Goal: Obtain resource: Obtain resource

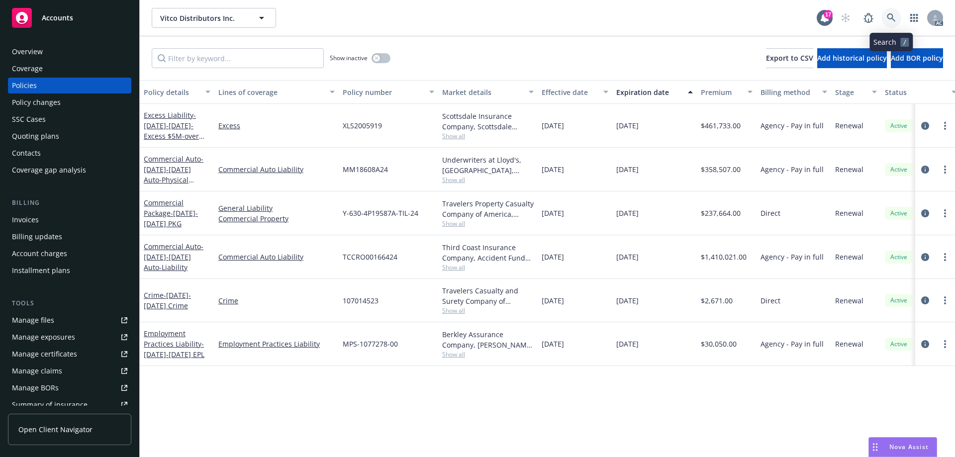
click at [888, 16] on icon at bounding box center [891, 17] width 9 height 9
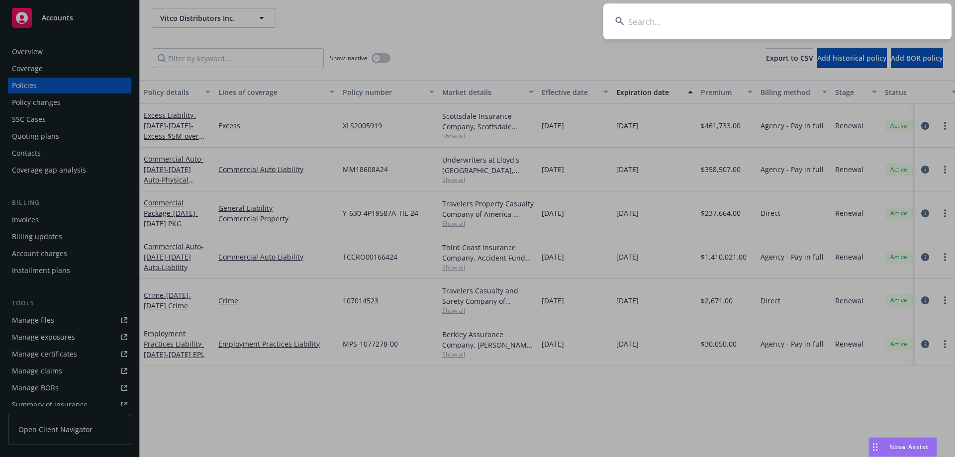
click at [888, 16] on input at bounding box center [777, 21] width 348 height 36
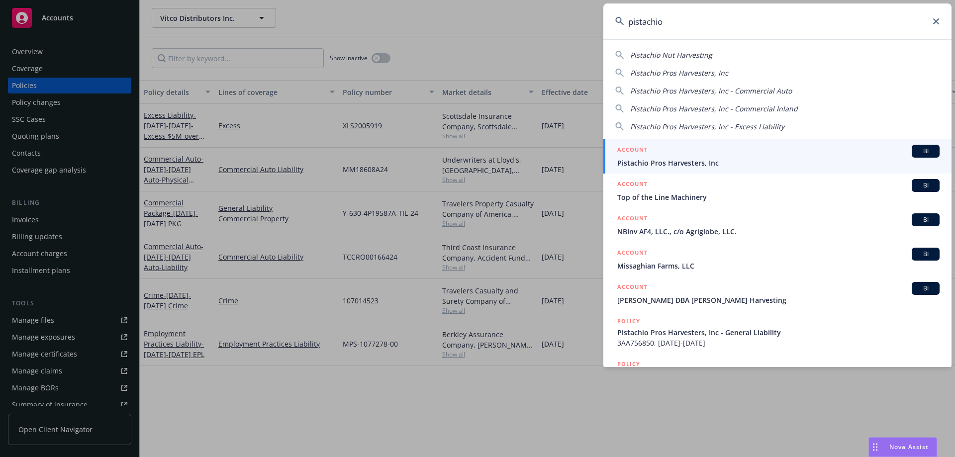
type input "pistachio"
click at [694, 162] on span "Pistachio Pros Harvesters, Inc" at bounding box center [778, 163] width 322 height 10
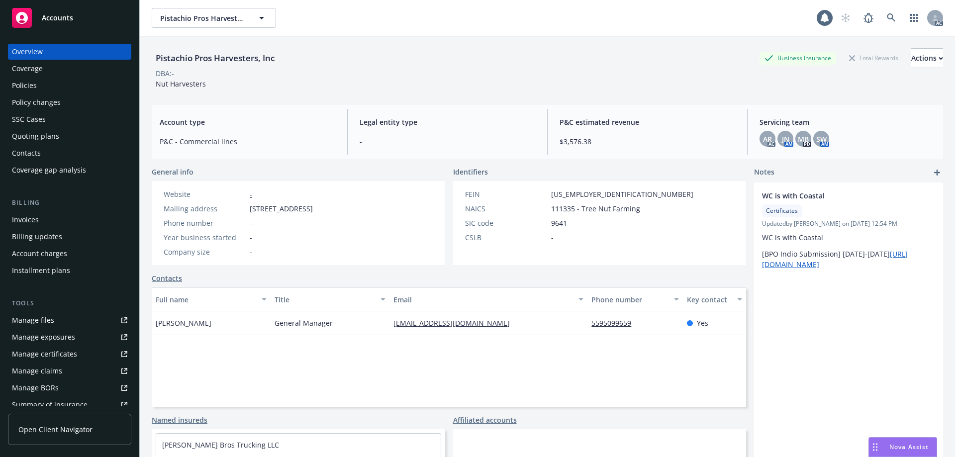
click at [85, 93] on div "Policies" at bounding box center [69, 86] width 115 height 16
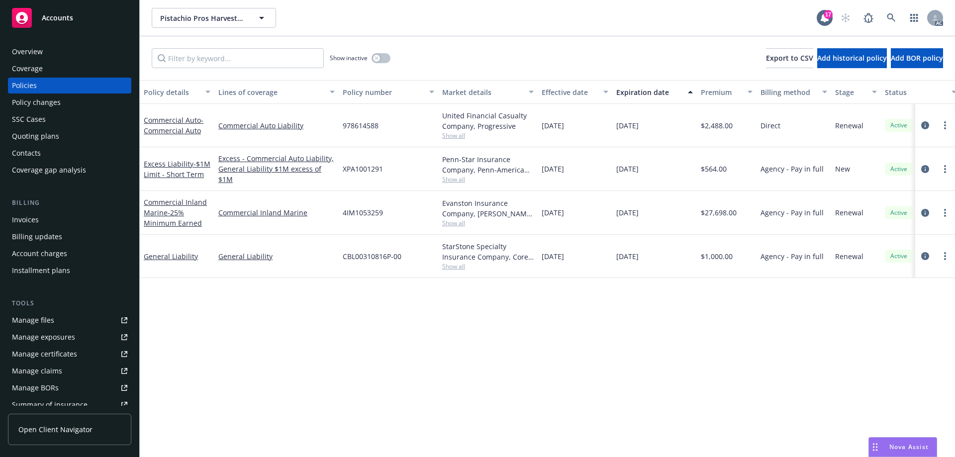
click at [50, 132] on div "Quoting plans" at bounding box center [35, 136] width 47 height 16
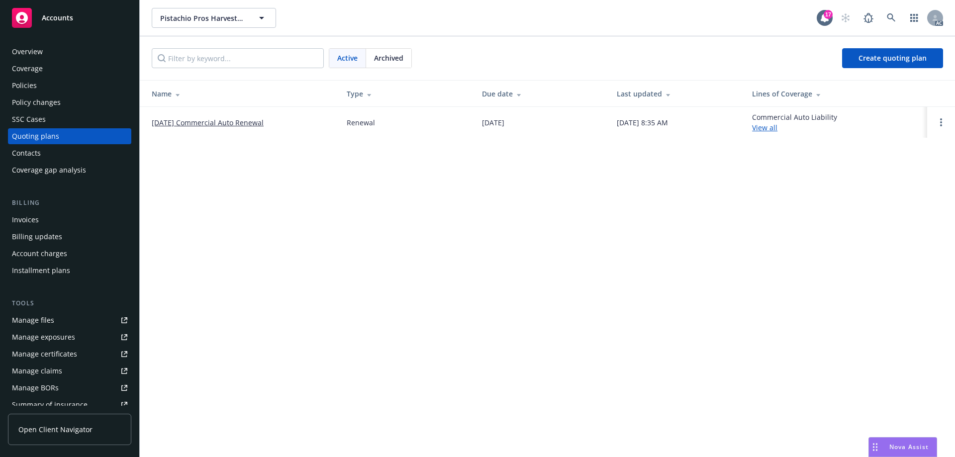
click at [244, 122] on link "[DATE] Commercial Auto Renewal" at bounding box center [208, 122] width 112 height 10
click at [942, 122] on circle "Open options" at bounding box center [941, 122] width 2 height 2
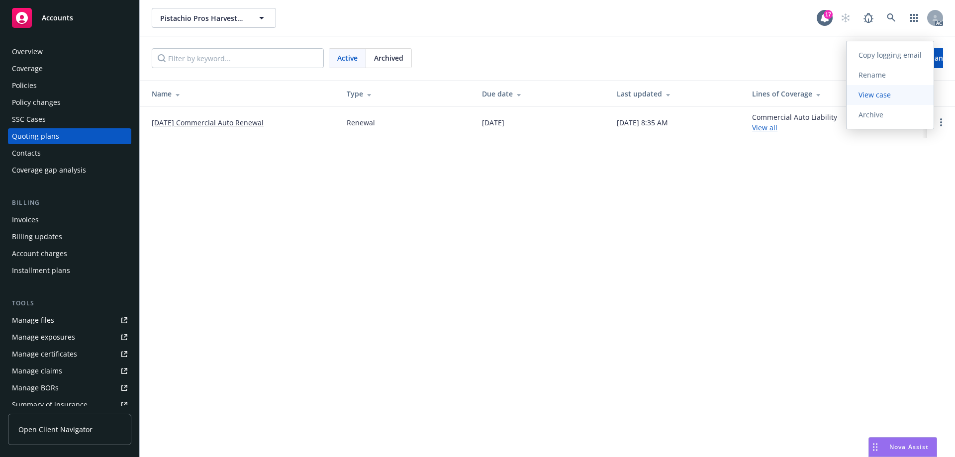
click at [882, 95] on span "View case" at bounding box center [875, 94] width 56 height 9
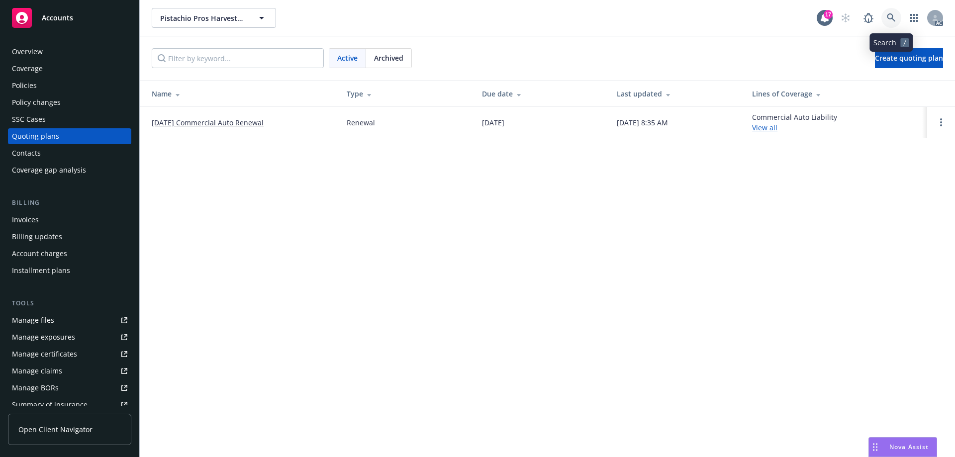
click at [890, 20] on icon at bounding box center [891, 17] width 9 height 9
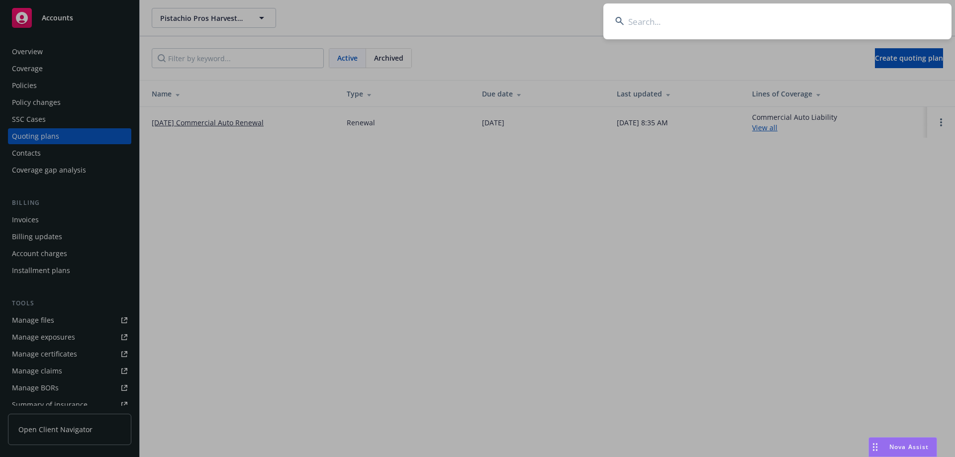
click at [838, 22] on input at bounding box center [777, 21] width 348 height 36
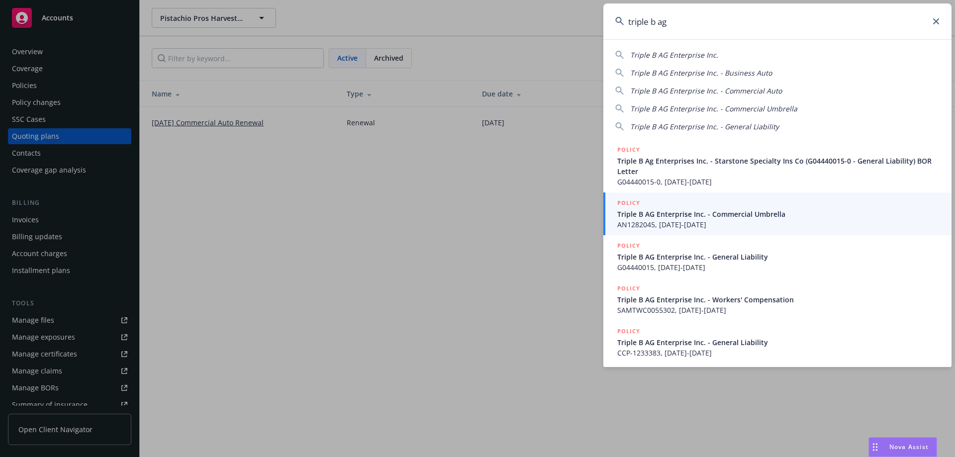
click at [681, 55] on span "Triple B AG Enterprise Inc." at bounding box center [674, 54] width 88 height 9
type input "Triple B AG Enterprise Inc."
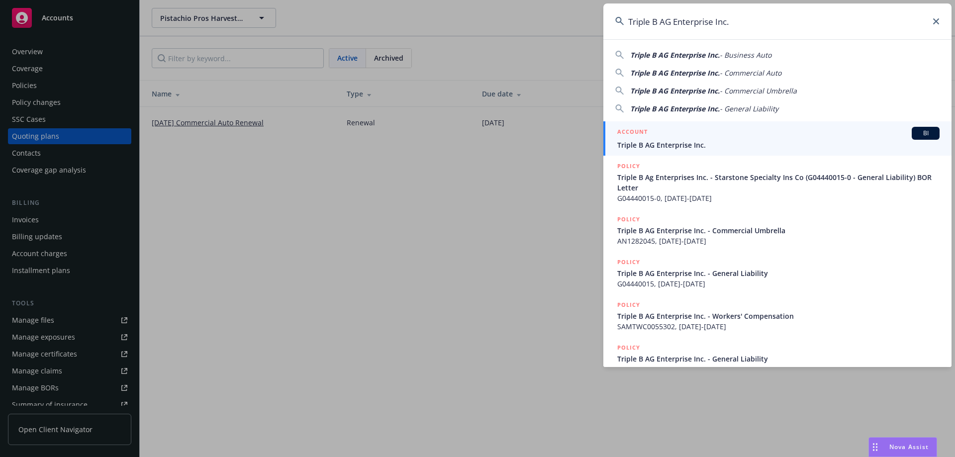
click at [654, 142] on span "Triple B AG Enterprise Inc." at bounding box center [778, 145] width 322 height 10
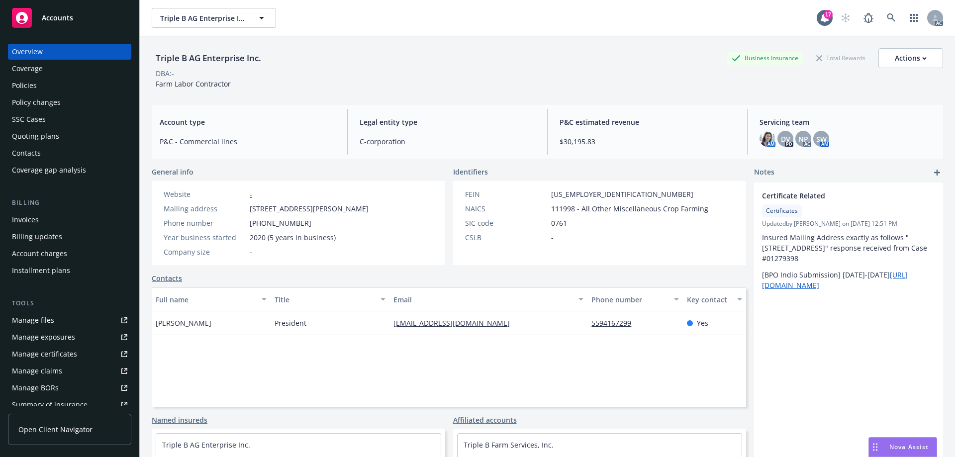
click at [42, 135] on div "Quoting plans" at bounding box center [35, 136] width 47 height 16
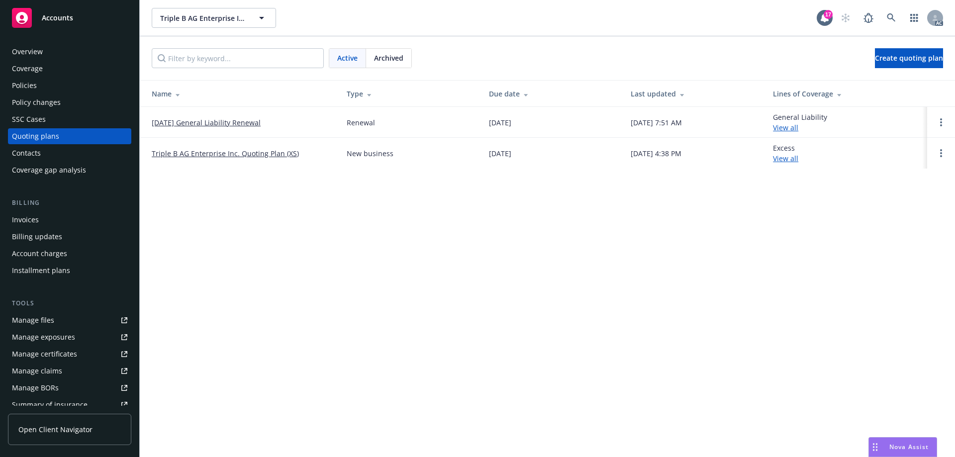
click at [387, 64] on div "Archived" at bounding box center [388, 58] width 45 height 19
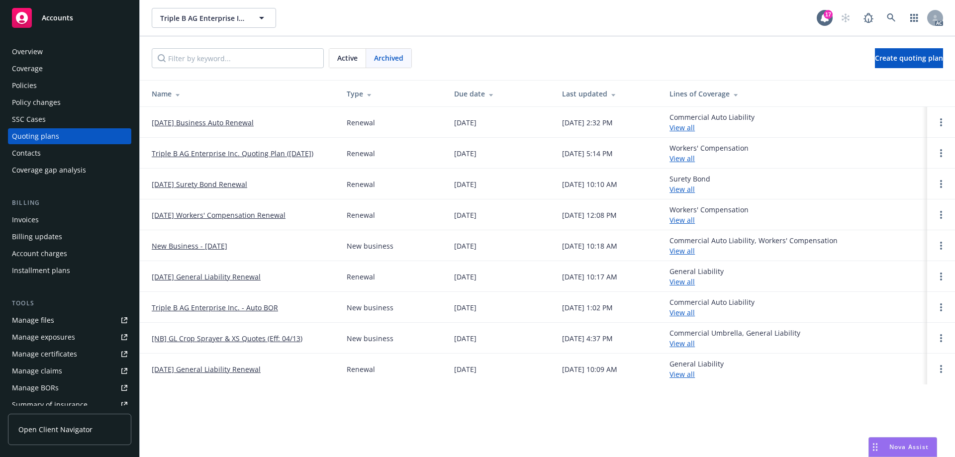
click at [233, 122] on link "10/04/25 Business Auto Renewal" at bounding box center [203, 122] width 102 height 10
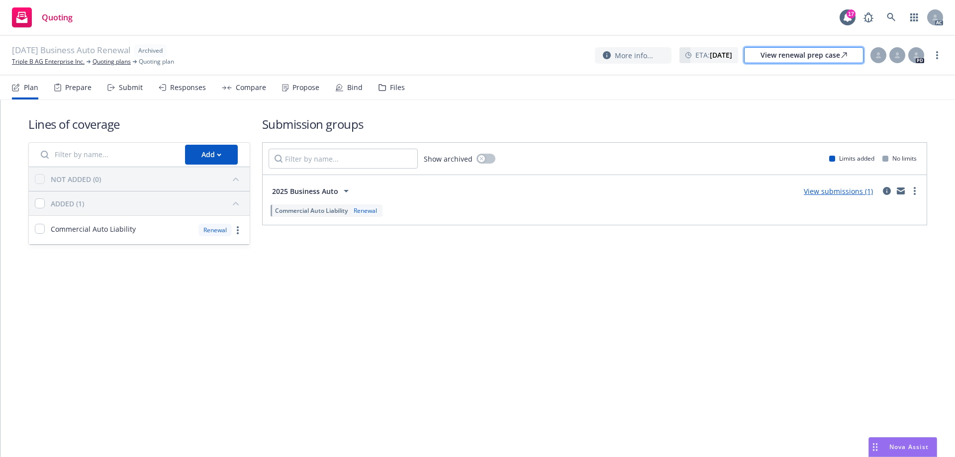
click at [761, 53] on div "View renewal prep case" at bounding box center [804, 55] width 87 height 15
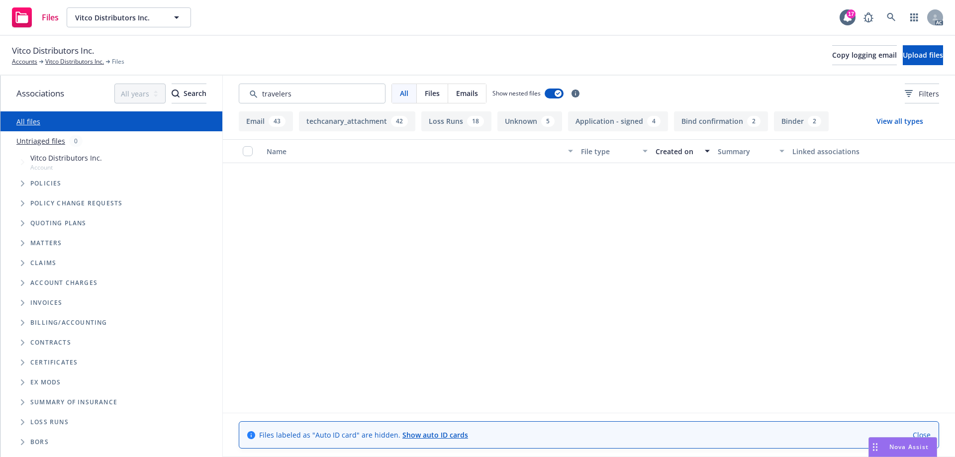
scroll to position [448, 0]
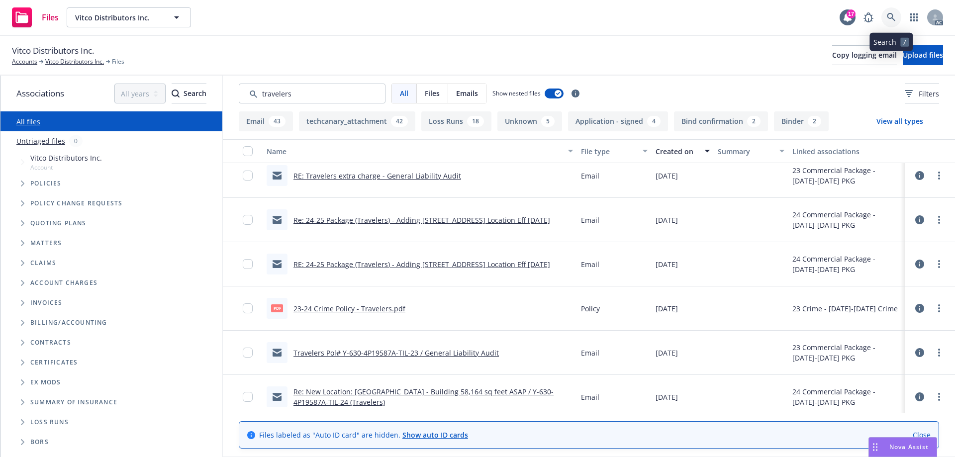
click at [892, 18] on icon at bounding box center [891, 17] width 9 height 9
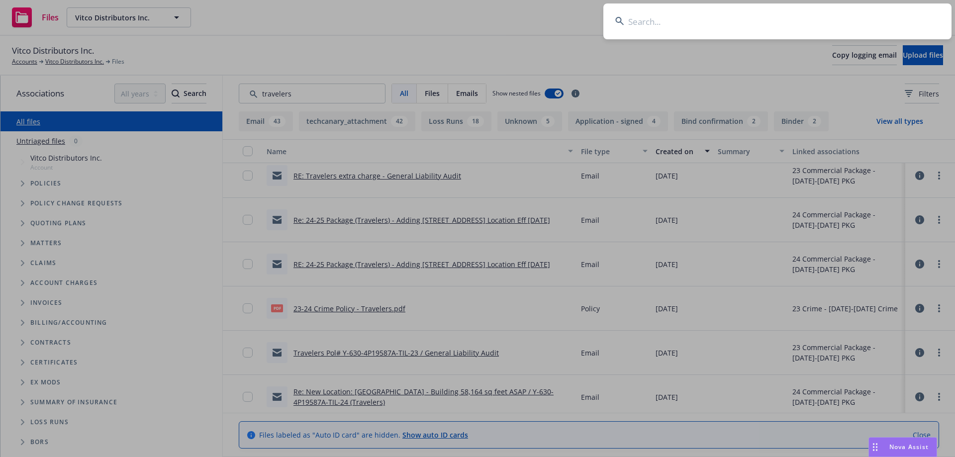
click at [800, 20] on input at bounding box center [777, 21] width 348 height 36
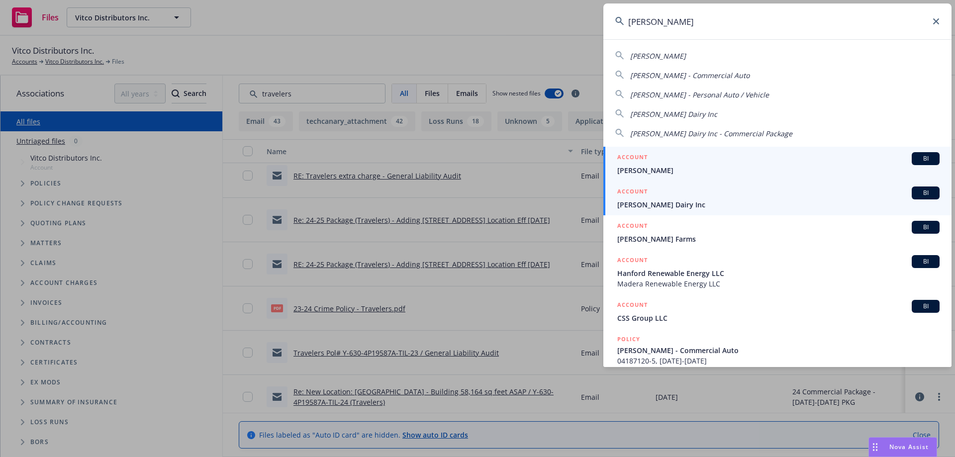
type input "philip verwey"
click at [654, 202] on span "[PERSON_NAME] Dairy Inc" at bounding box center [778, 204] width 322 height 10
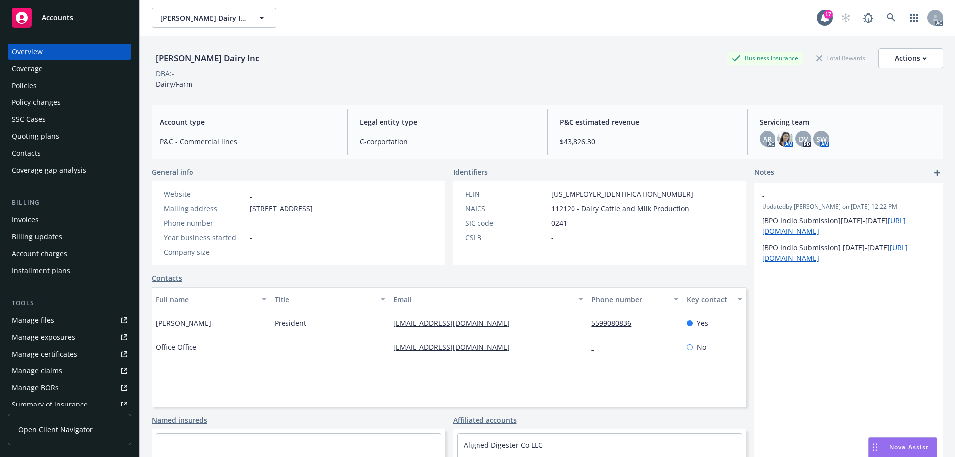
click at [50, 134] on div "Quoting plans" at bounding box center [35, 136] width 47 height 16
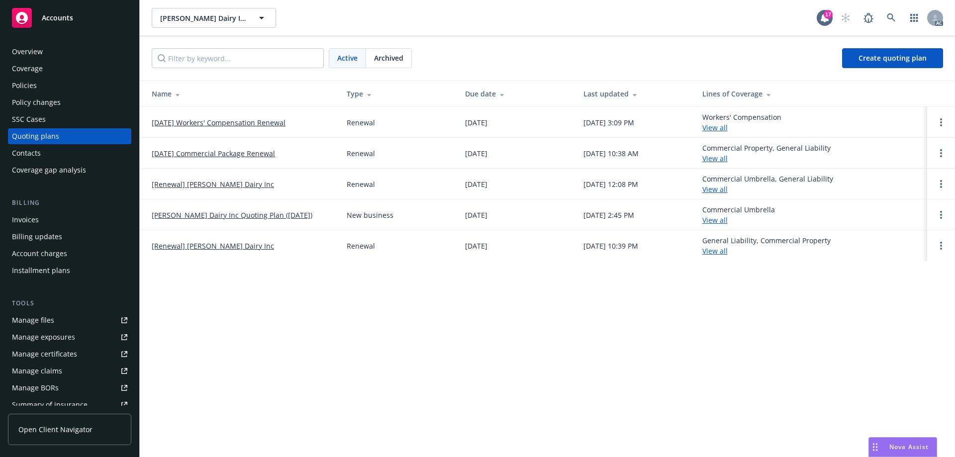
click at [393, 60] on span "Archived" at bounding box center [388, 58] width 29 height 10
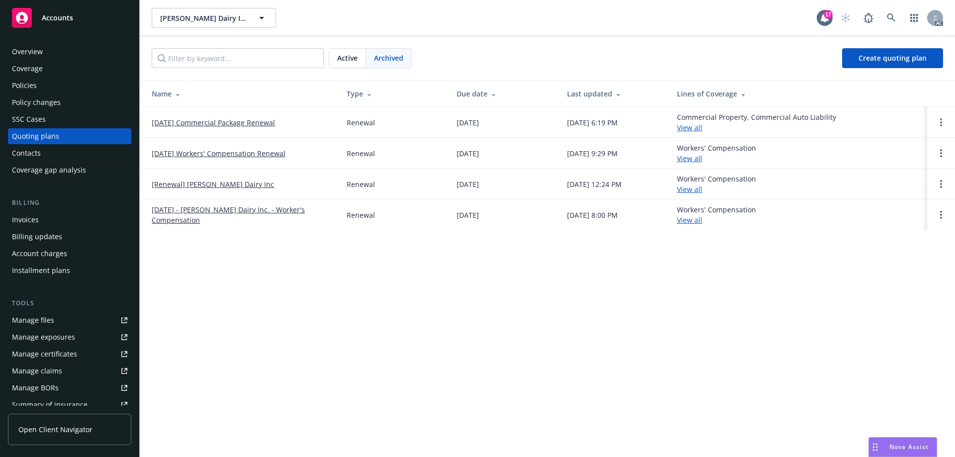
click at [246, 122] on link "12/15/24 Commercial Package Renewal" at bounding box center [213, 122] width 123 height 10
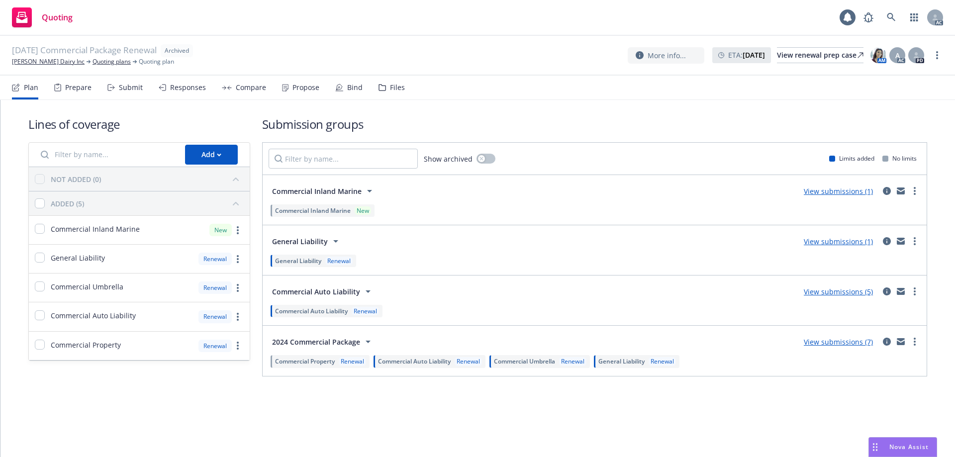
click at [379, 89] on icon at bounding box center [382, 87] width 7 height 7
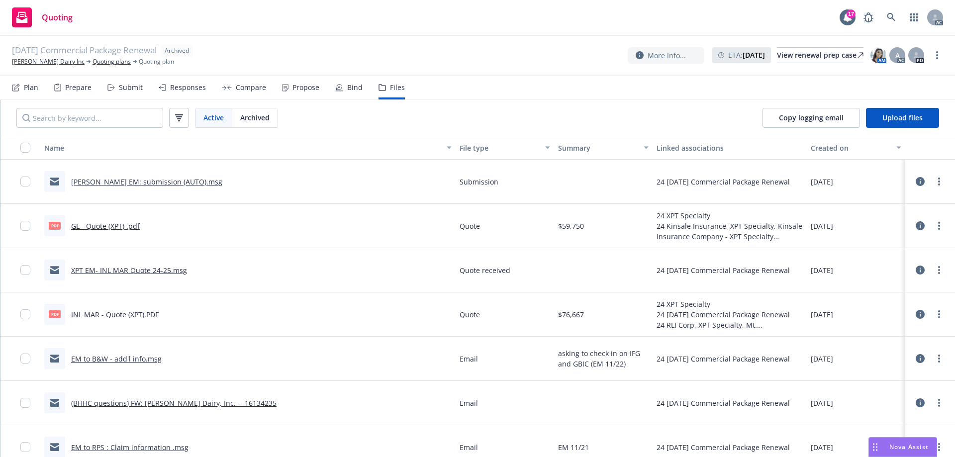
click at [831, 146] on div "Created on" at bounding box center [851, 148] width 80 height 10
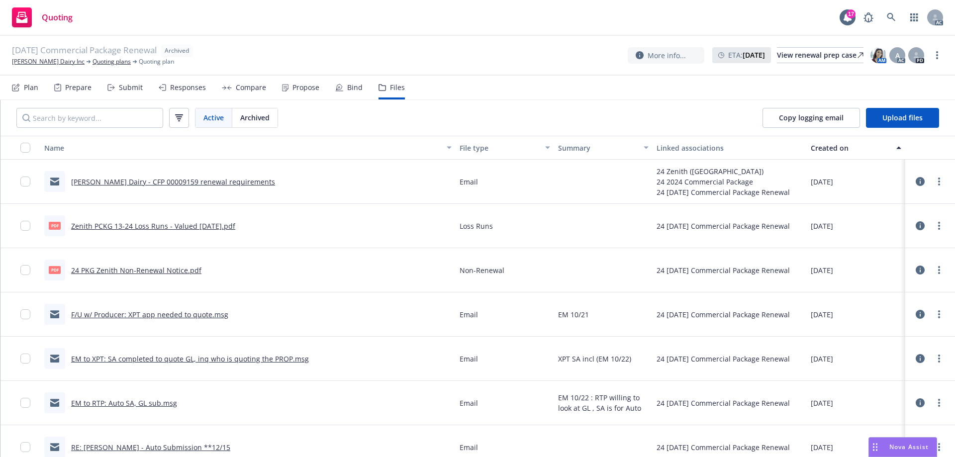
click at [831, 146] on div "Created on" at bounding box center [851, 148] width 80 height 10
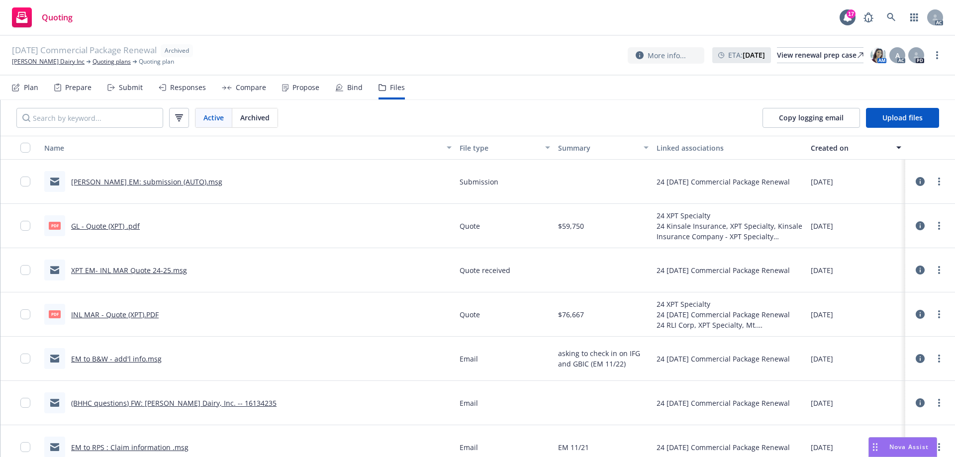
click at [831, 146] on div "Created on" at bounding box center [851, 148] width 80 height 10
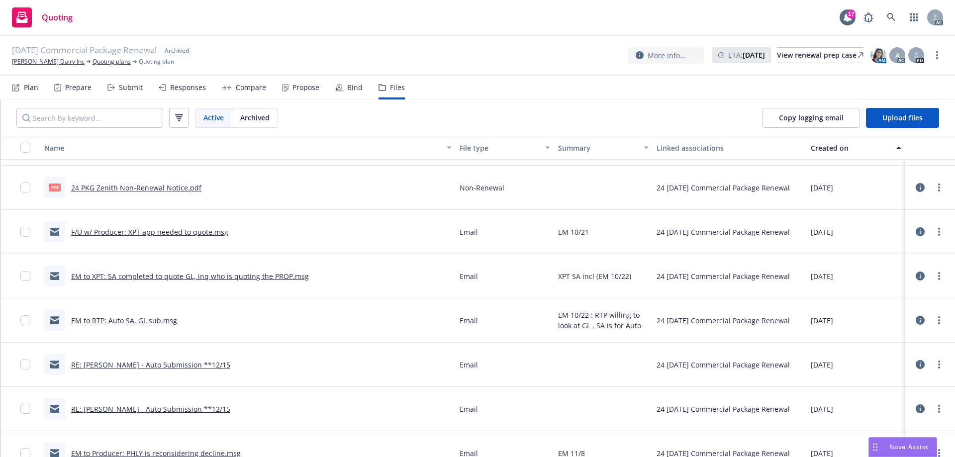
scroll to position [99, 0]
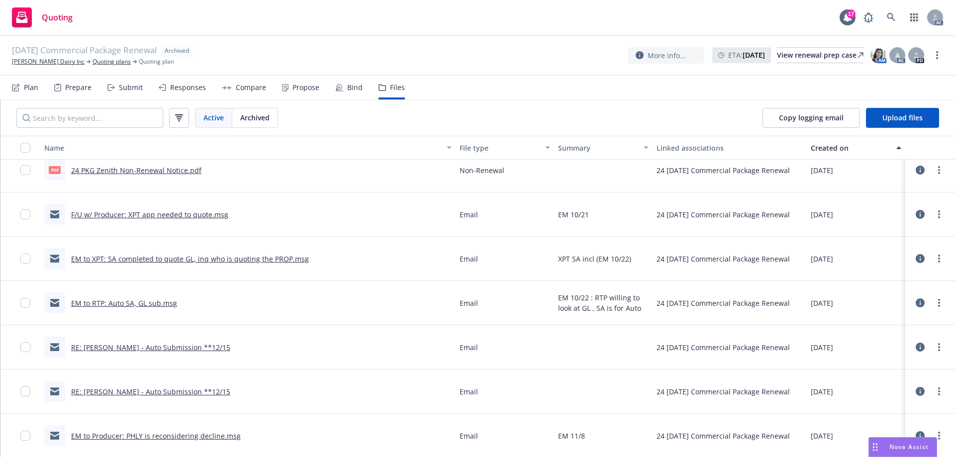
click at [158, 304] on link "EM to RTP: Auto SA, GL sub.msg" at bounding box center [124, 302] width 106 height 9
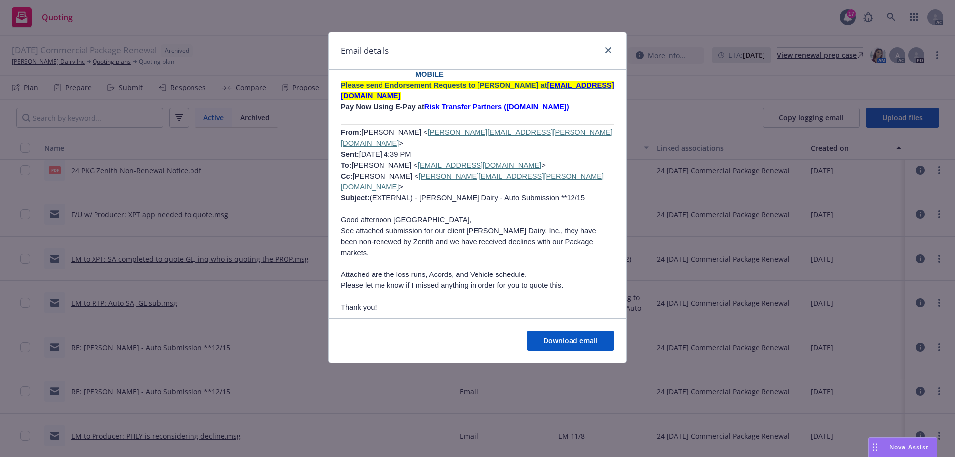
scroll to position [746, 0]
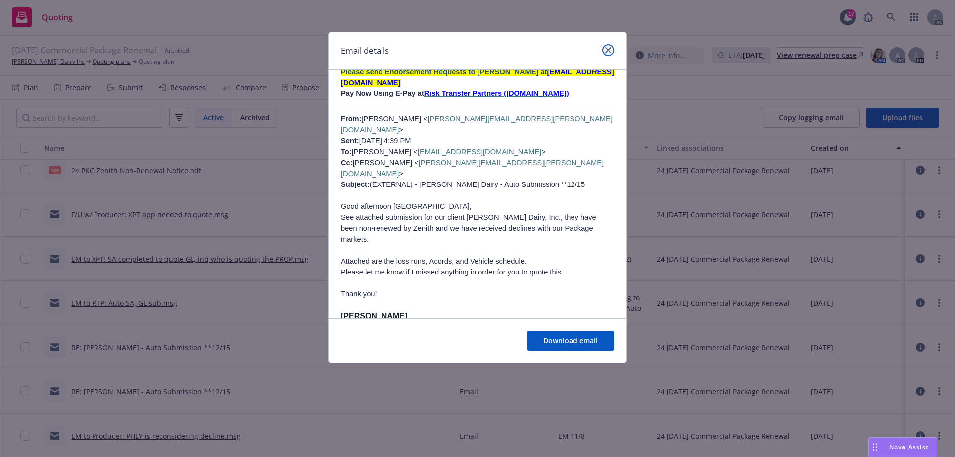
click at [609, 51] on icon "close" at bounding box center [608, 50] width 6 height 6
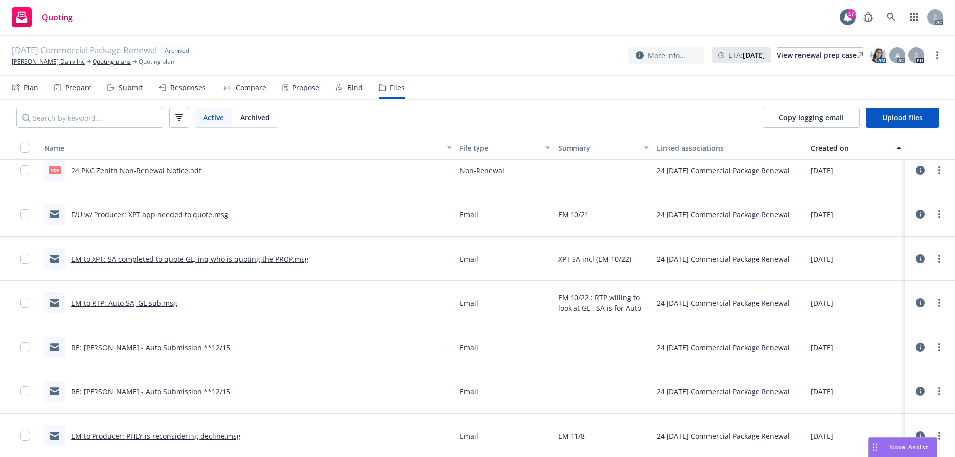
click at [133, 302] on link "EM to RTP: Auto SA, GL sub.msg" at bounding box center [124, 302] width 106 height 9
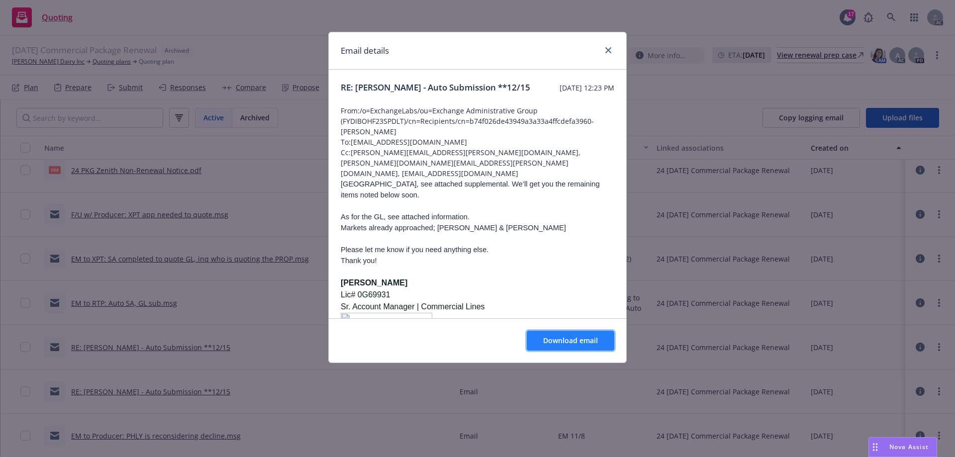
click at [558, 342] on span "Download email" at bounding box center [570, 340] width 55 height 9
click at [610, 51] on icon "close" at bounding box center [608, 50] width 6 height 6
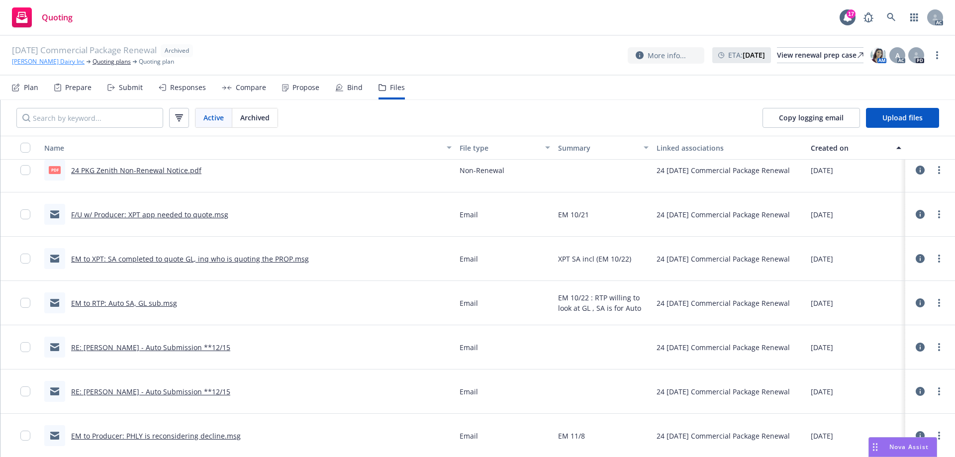
drag, startPoint x: 56, startPoint y: 55, endPoint x: 55, endPoint y: 61, distance: 5.5
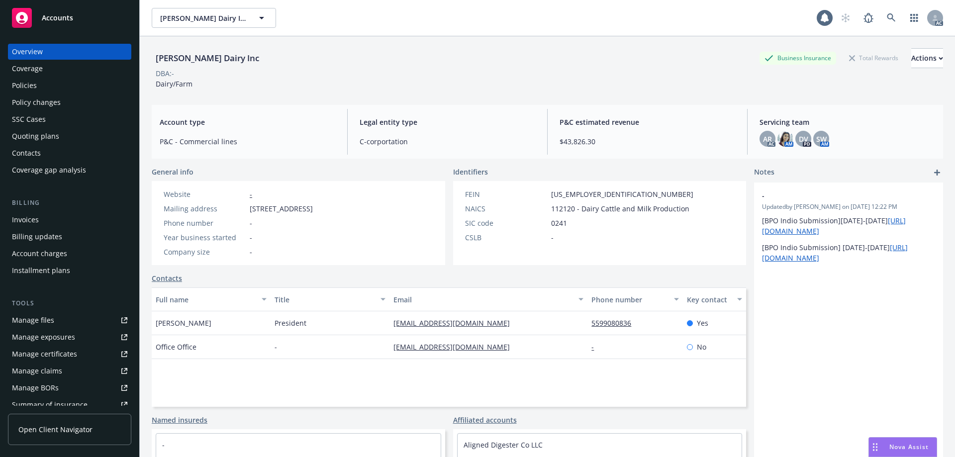
click at [42, 81] on div "Policies" at bounding box center [69, 86] width 115 height 16
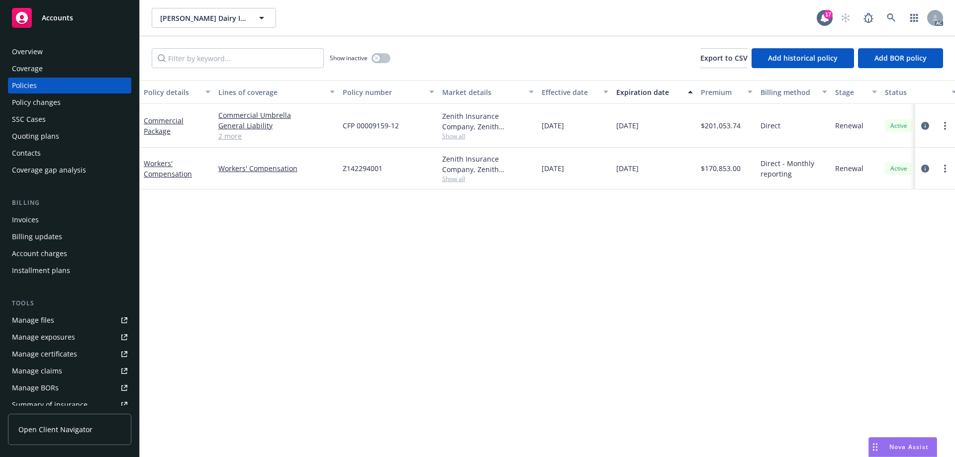
click at [159, 125] on div "Commercial Package" at bounding box center [177, 125] width 67 height 21
click at [159, 123] on link "Commercial Package" at bounding box center [164, 126] width 40 height 20
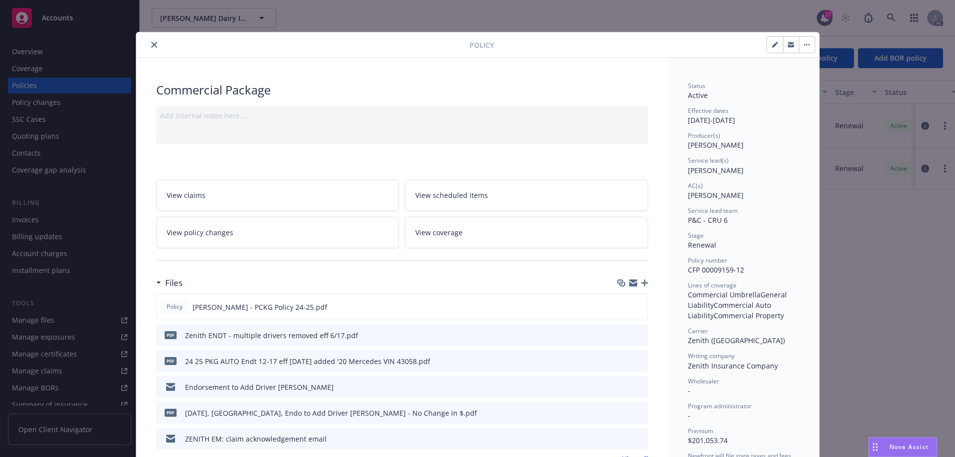
click at [210, 230] on span "View policy changes" at bounding box center [200, 232] width 67 height 10
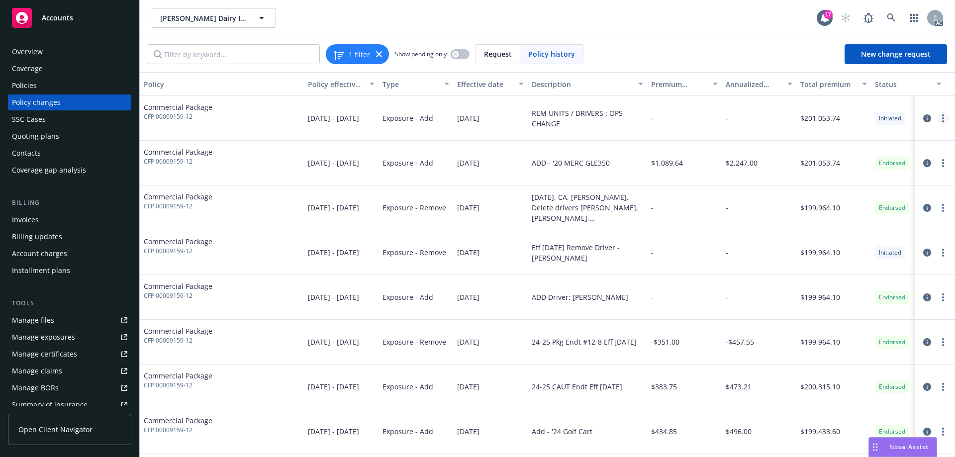
click at [937, 117] on link "more" at bounding box center [943, 118] width 12 height 12
click at [923, 118] on icon "circleInformation" at bounding box center [927, 118] width 8 height 8
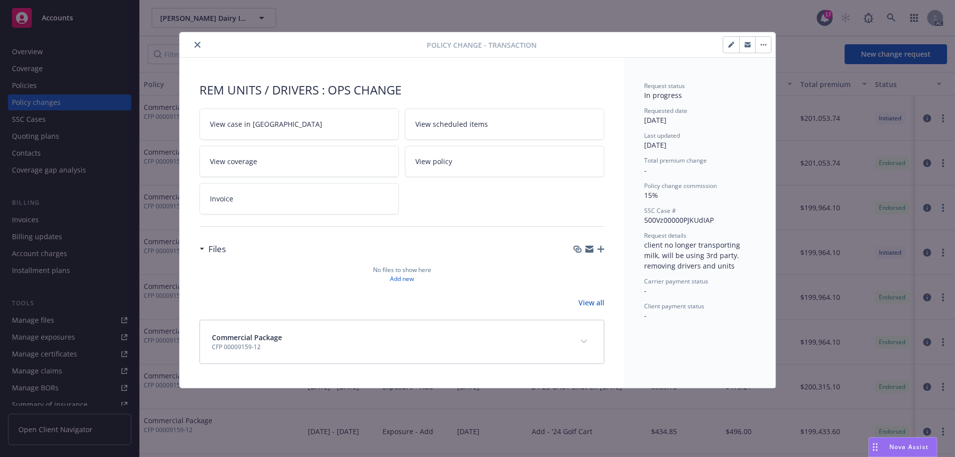
click at [259, 124] on span "View case in SSC" at bounding box center [266, 124] width 112 height 10
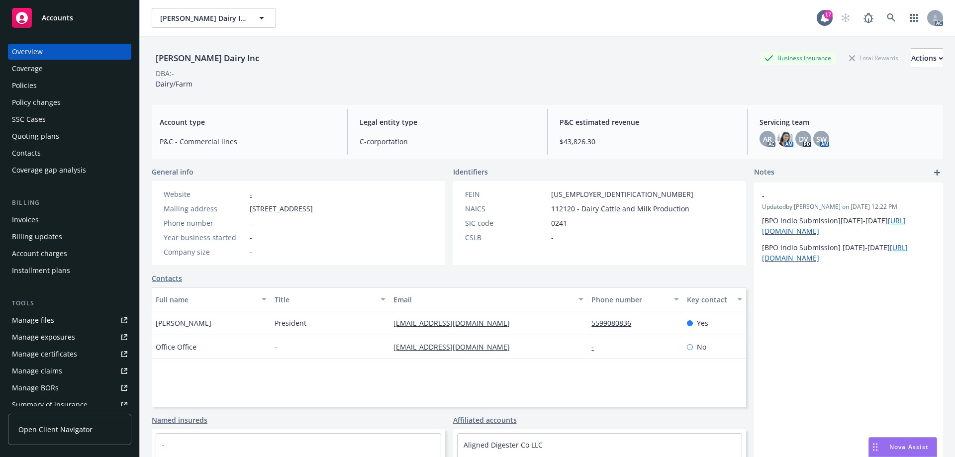
click at [46, 117] on div "SSC Cases" at bounding box center [69, 119] width 115 height 16
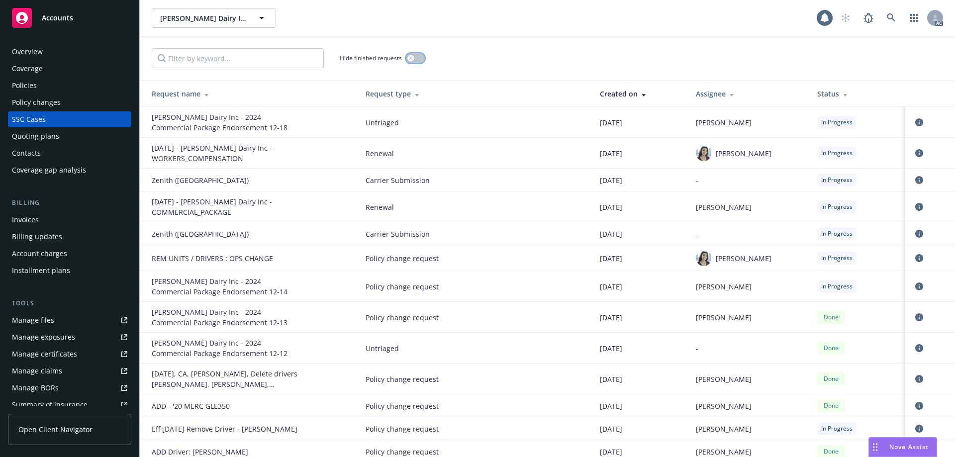
click at [411, 57] on icon "button" at bounding box center [411, 58] width 4 height 4
